Goal: Information Seeking & Learning: Learn about a topic

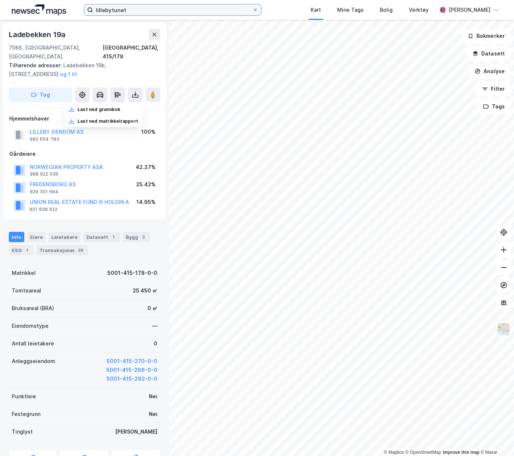
click at [162, 15] on input "lillebytunet" at bounding box center [172, 9] width 159 height 11
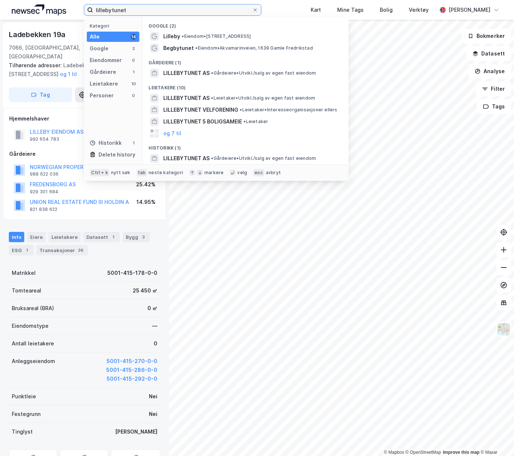
click at [162, 15] on input "lillebytunet" at bounding box center [172, 9] width 159 height 11
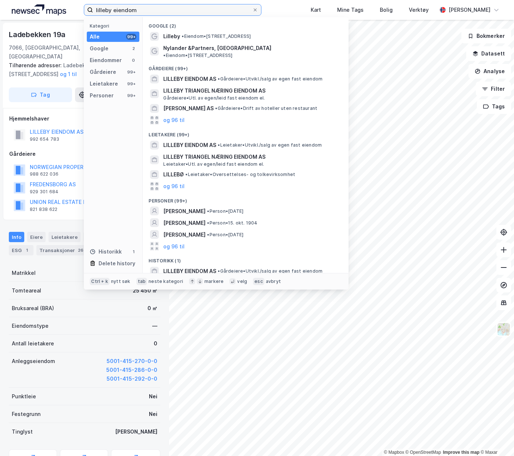
click at [183, 13] on input "lilleby eiendom" at bounding box center [172, 9] width 159 height 11
type input "5"
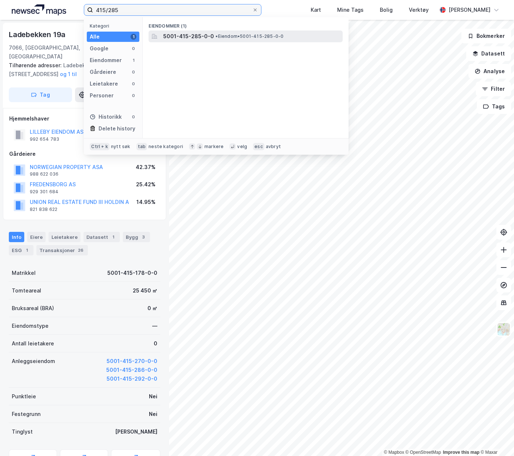
type input "415/285"
click at [195, 32] on span "5001-415-285-0-0" at bounding box center [188, 36] width 51 height 9
